Goal: Book appointment/travel/reservation

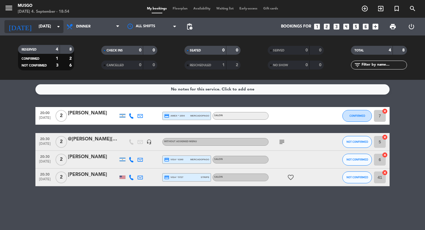
click at [38, 26] on input "[DATE]" at bounding box center [62, 26] width 52 height 11
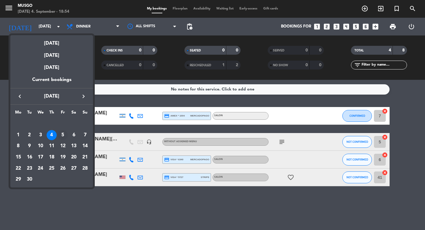
click at [63, 133] on div "5" at bounding box center [63, 135] width 10 height 10
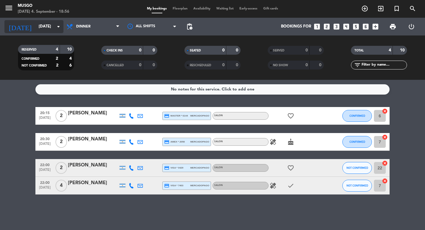
click at [40, 29] on input "[DATE]" at bounding box center [62, 26] width 52 height 11
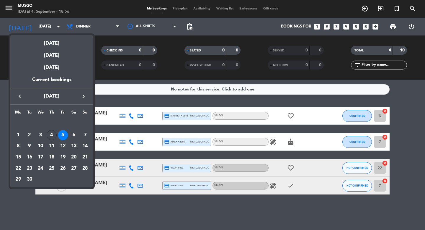
click at [22, 98] on icon "keyboard_arrow_left" at bounding box center [19, 96] width 7 height 7
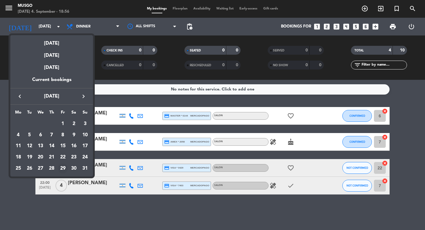
click at [64, 167] on div "29" at bounding box center [63, 168] width 10 height 10
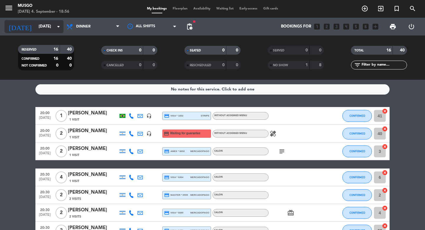
click at [47, 32] on div "[DATE] [DATE] arrow_drop_down" at bounding box center [33, 26] width 59 height 13
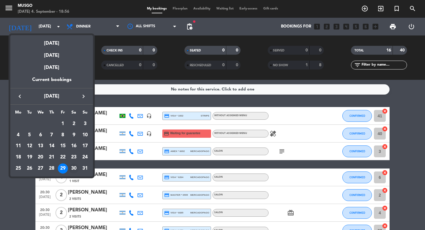
click at [74, 167] on div "30" at bounding box center [74, 168] width 10 height 10
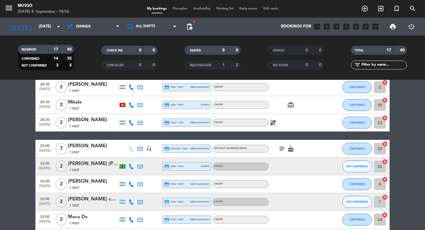
scroll to position [233, 0]
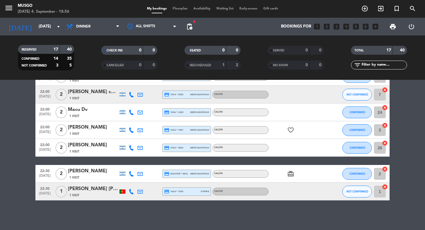
click at [120, 191] on div at bounding box center [123, 191] width 6 height 4
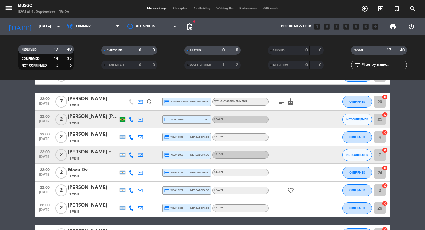
scroll to position [146, 0]
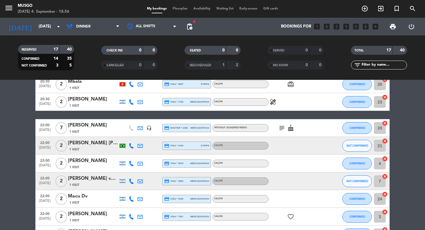
click at [123, 147] on div at bounding box center [123, 145] width 6 height 4
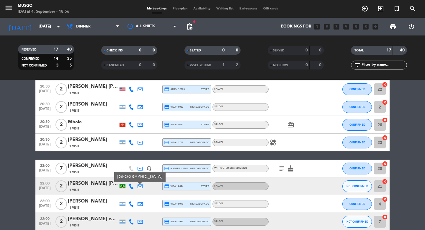
click at [124, 125] on div at bounding box center [123, 124] width 6 height 4
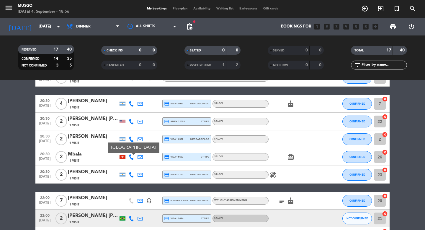
click at [123, 122] on div at bounding box center [123, 121] width 6 height 3
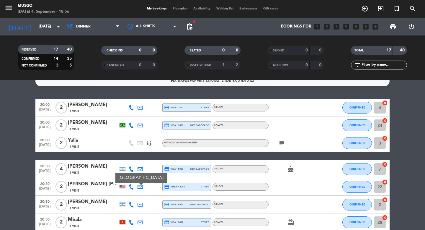
scroll to position [9, 0]
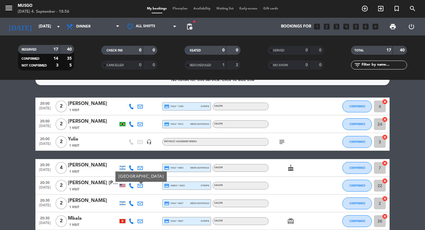
click at [123, 122] on div at bounding box center [123, 124] width 6 height 4
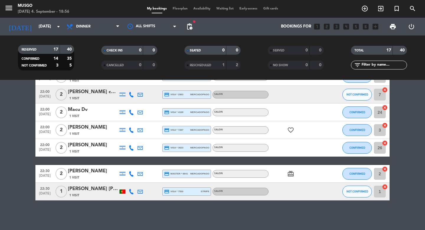
scroll to position [0, 0]
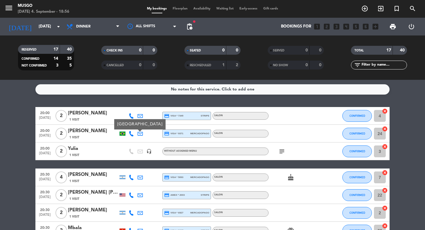
click at [191, 26] on span "pending_actions" at bounding box center [189, 26] width 7 height 7
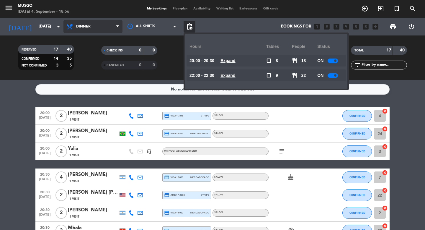
click at [102, 20] on span "Dinner" at bounding box center [92, 26] width 59 height 13
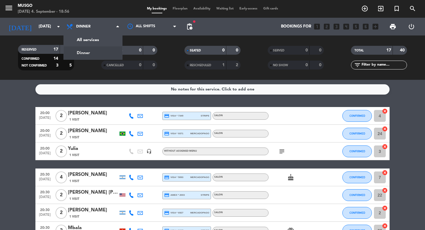
click at [228, 29] on div "Bookings for looks_one looks_two looks_3 looks_4 looks_5 looks_6 add_box" at bounding box center [288, 27] width 186 height 18
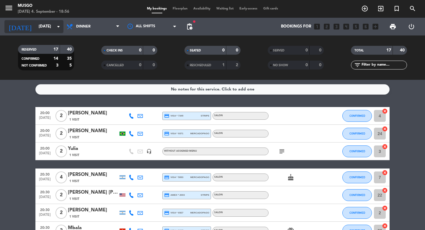
click at [42, 26] on input "[DATE]" at bounding box center [62, 26] width 52 height 11
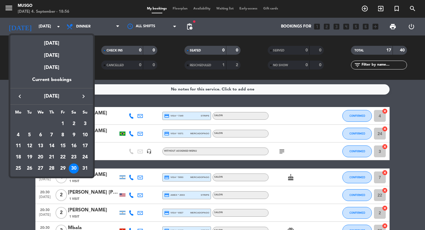
click at [84, 98] on icon "keyboard_arrow_right" at bounding box center [83, 96] width 7 height 7
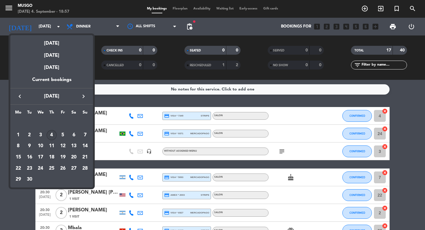
click at [50, 136] on div "4" at bounding box center [52, 135] width 10 height 10
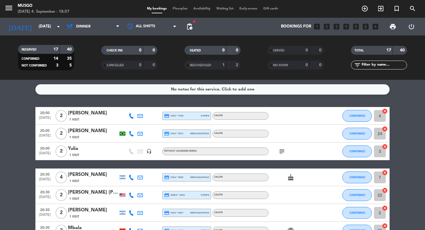
type input "[DATE]"
